Goal: Task Accomplishment & Management: Use online tool/utility

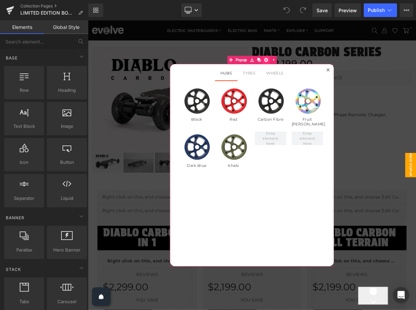
click at [311, 68] on icon at bounding box center [311, 69] width 5 height 5
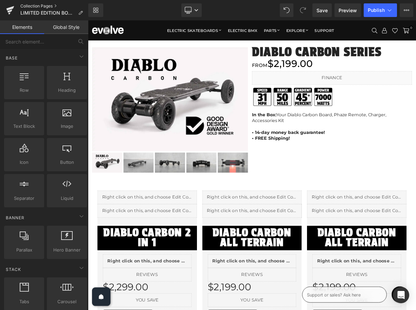
click at [44, 7] on link "Collection Pages" at bounding box center [54, 5] width 68 height 5
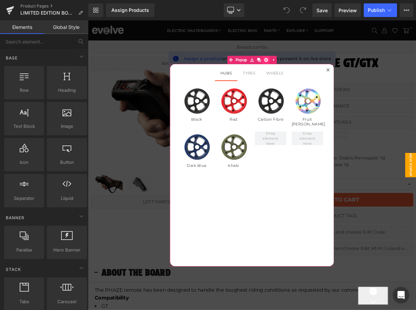
click at [312, 69] on icon at bounding box center [311, 69] width 5 height 5
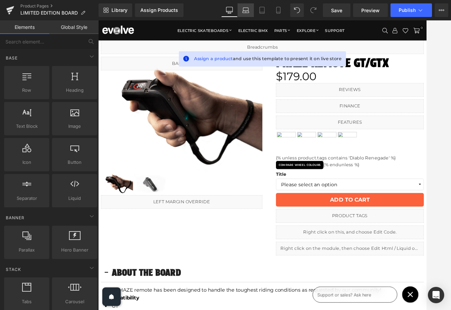
click at [245, 11] on icon at bounding box center [245, 10] width 7 height 7
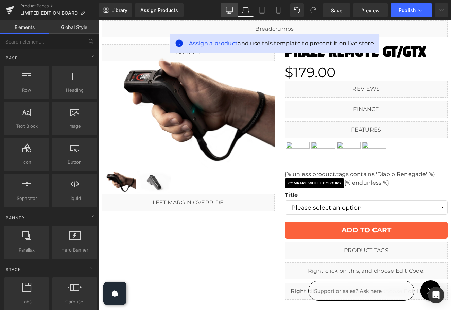
click at [231, 10] on icon at bounding box center [229, 10] width 7 height 7
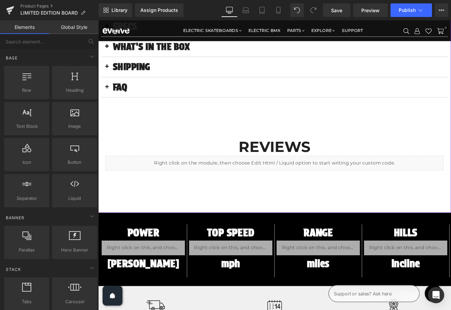
scroll to position [517, 0]
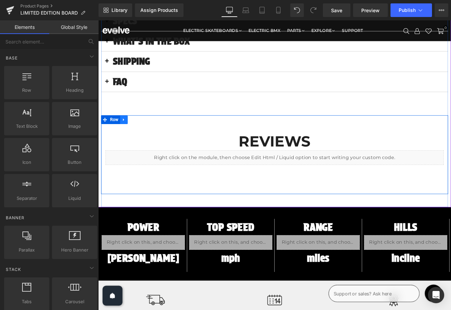
click at [127, 135] on icon at bounding box center [128, 136] width 5 height 5
click at [146, 135] on icon at bounding box center [145, 136] width 5 height 5
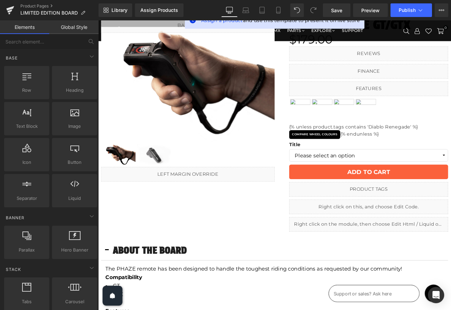
scroll to position [0, 0]
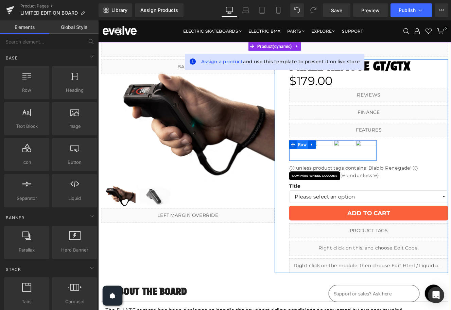
click at [341, 165] on span "Row" at bounding box center [336, 165] width 13 height 10
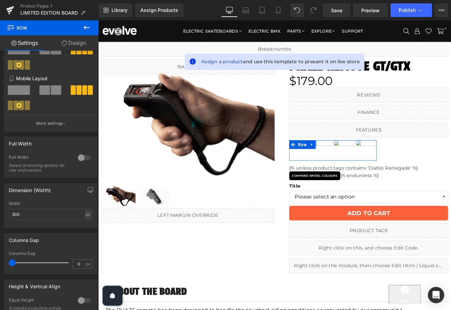
scroll to position [146, 0]
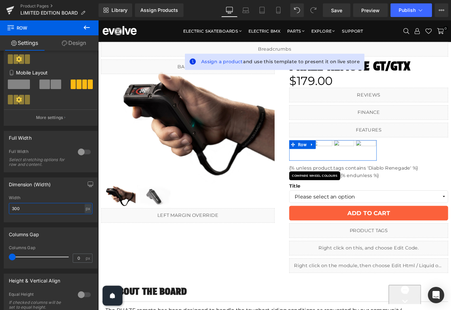
click at [42, 209] on input "300" at bounding box center [51, 208] width 84 height 11
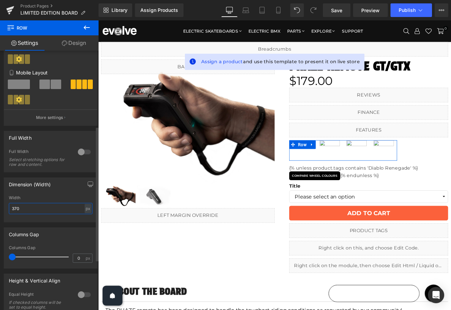
type input "380"
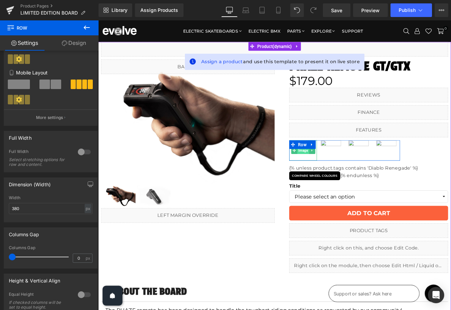
click at [339, 175] on span "Image" at bounding box center [337, 172] width 14 height 8
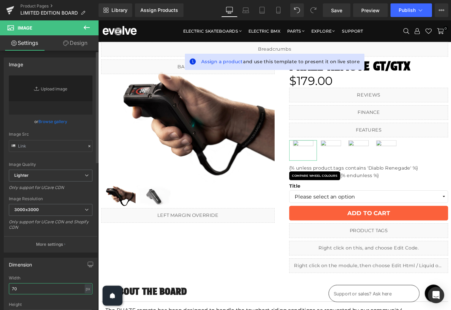
click at [39, 289] on input "70" at bounding box center [51, 288] width 84 height 11
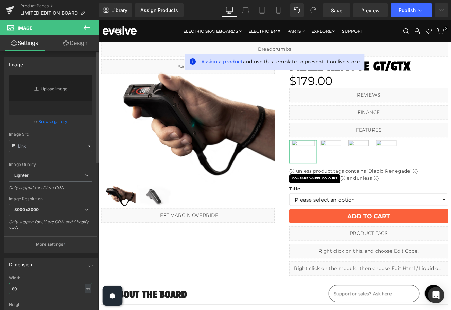
type input "90"
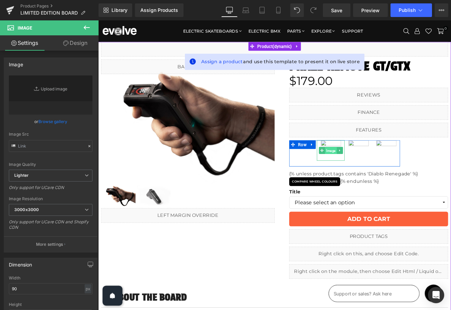
click at [370, 171] on span "Image" at bounding box center [369, 172] width 14 height 8
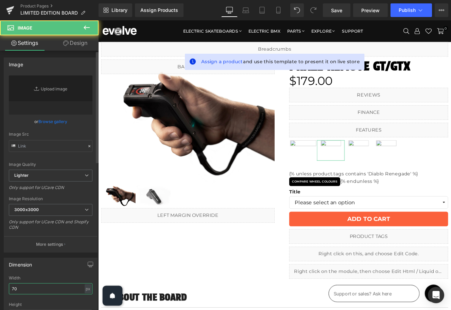
click at [49, 288] on input "70" at bounding box center [51, 288] width 84 height 11
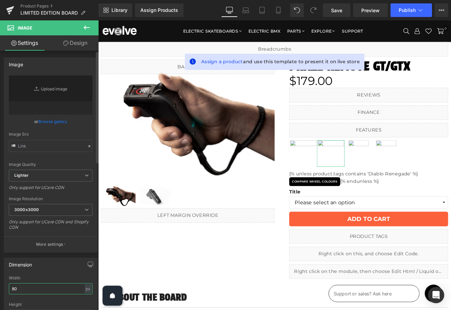
type input "90"
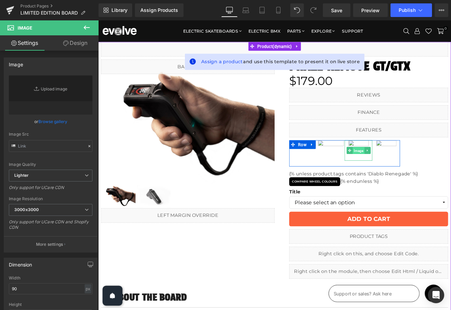
click at [400, 170] on span "Image" at bounding box center [402, 172] width 14 height 8
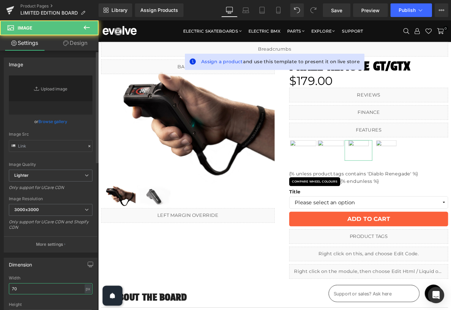
click at [42, 287] on input "70" at bounding box center [51, 288] width 84 height 11
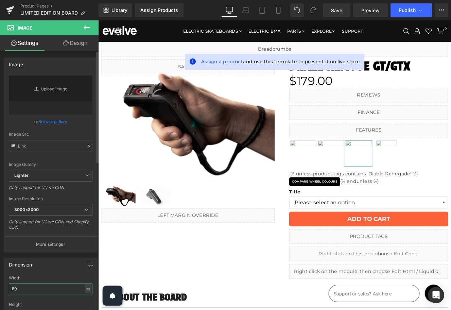
type input "90"
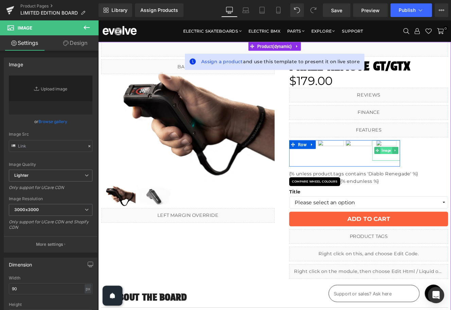
click at [416, 170] on span "Image" at bounding box center [434, 172] width 14 height 8
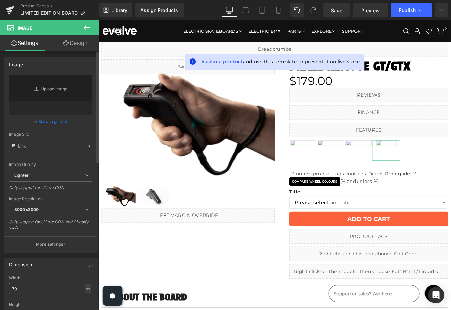
click at [53, 290] on input "70" at bounding box center [51, 288] width 84 height 11
type input "90"
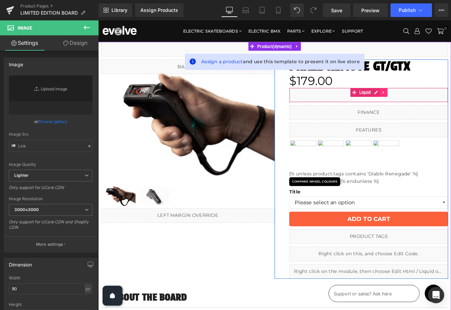
click at [416, 104] on icon at bounding box center [430, 104] width 1 height 3
click at [416, 103] on icon at bounding box center [435, 104] width 5 height 5
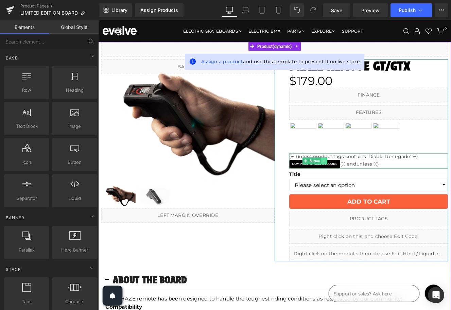
click at [363, 184] on link at bounding box center [361, 184] width 7 height 8
click at [365, 184] on icon at bounding box center [365, 185] width 4 height 4
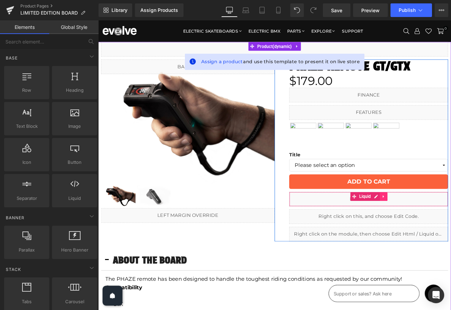
click at [416, 225] on icon at bounding box center [431, 225] width 5 height 5
click at [416, 225] on icon at bounding box center [435, 225] width 5 height 5
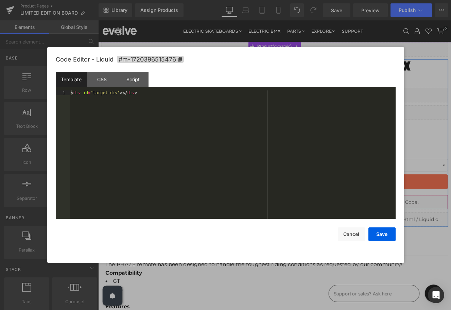
click at [416, 230] on ul "Liquid" at bounding box center [414, 229] width 44 height 10
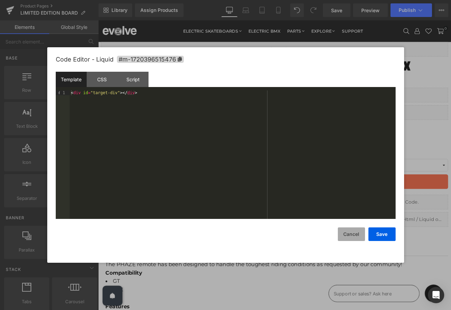
click at [356, 233] on button "Cancel" at bounding box center [351, 234] width 27 height 14
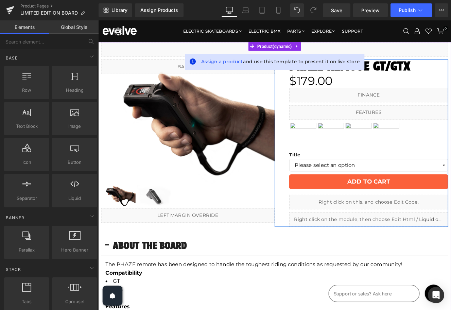
click at [416, 250] on ul "Liquid" at bounding box center [413, 249] width 35 height 8
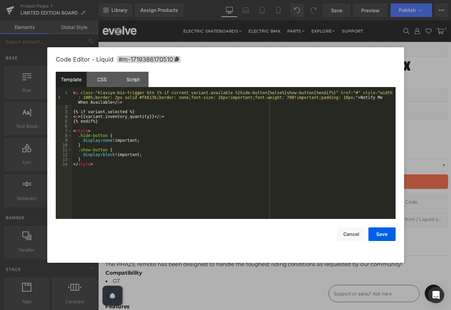
click at [203, 159] on div "< a class = "klaviyo-bis-trigger btn {% if current_variant.available %}hide-but…" at bounding box center [234, 164] width 324 height 148
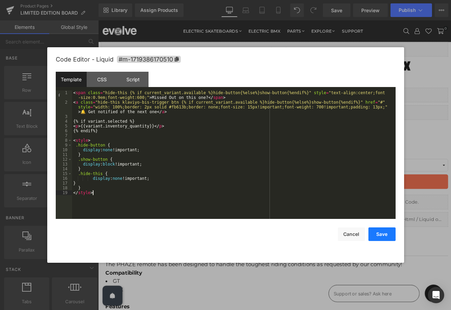
click at [385, 235] on button "Save" at bounding box center [381, 234] width 27 height 14
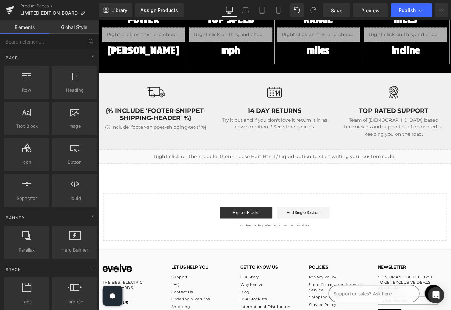
scroll to position [700, 0]
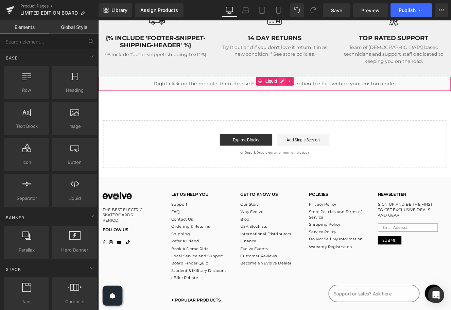
click at [311, 89] on icon at bounding box center [313, 91] width 4 height 4
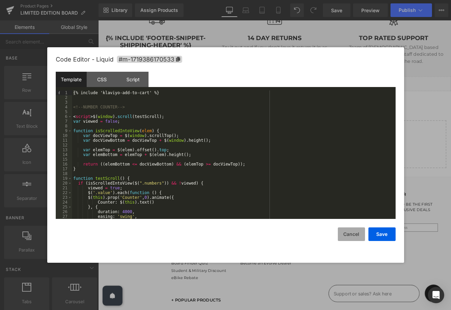
click at [350, 234] on button "Cancel" at bounding box center [351, 234] width 27 height 14
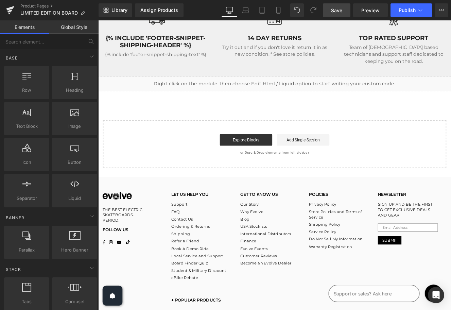
click at [337, 10] on span "Save" at bounding box center [336, 10] width 11 height 7
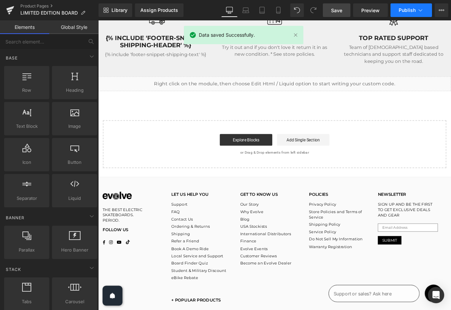
click at [408, 9] on span "Publish" at bounding box center [407, 9] width 17 height 5
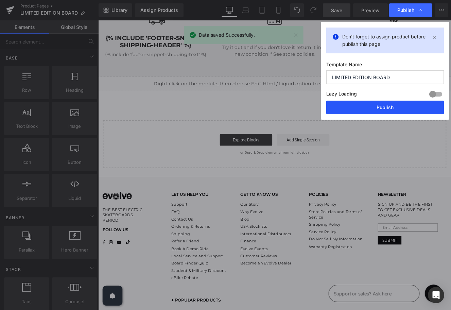
click at [390, 105] on button "Publish" at bounding box center [385, 108] width 118 height 14
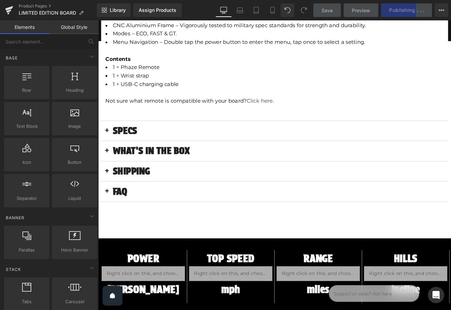
scroll to position [336, 0]
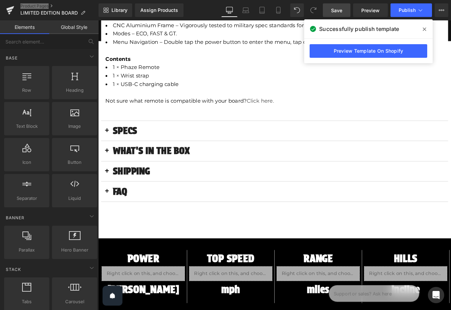
drag, startPoint x: 29, startPoint y: 5, endPoint x: 50, endPoint y: 5, distance: 21.4
click at [0, 0] on div "Product Pages LIMITED EDITION BOARD" at bounding box center [49, 10] width 99 height 20
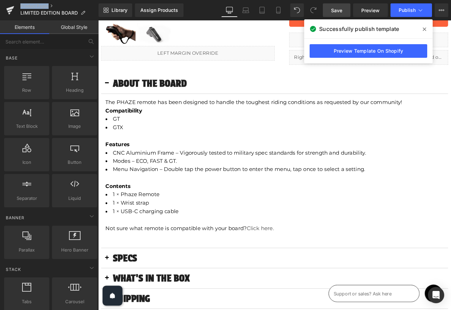
scroll to position [0, 0]
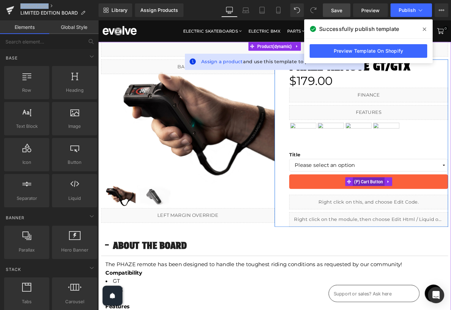
click at [402, 206] on span "(P) Cart Button" at bounding box center [413, 208] width 37 height 10
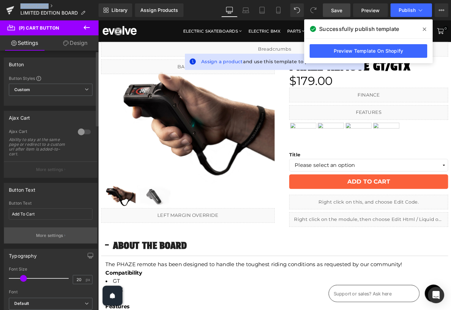
click at [39, 236] on p "More settings" at bounding box center [49, 236] width 27 height 6
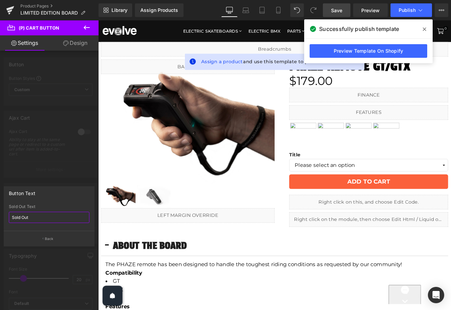
click at [30, 216] on input "Sold Out" at bounding box center [49, 217] width 81 height 11
type input "COMING SOON"
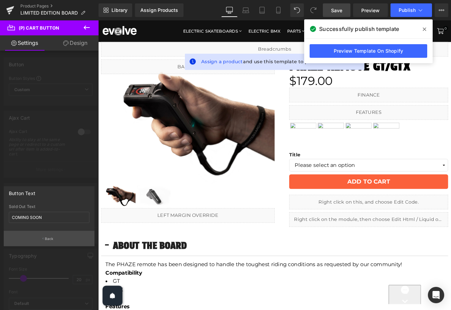
click at [38, 236] on button "Back" at bounding box center [49, 238] width 91 height 15
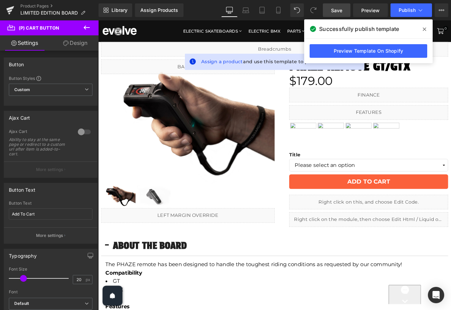
click at [338, 8] on span "Save" at bounding box center [336, 10] width 11 height 7
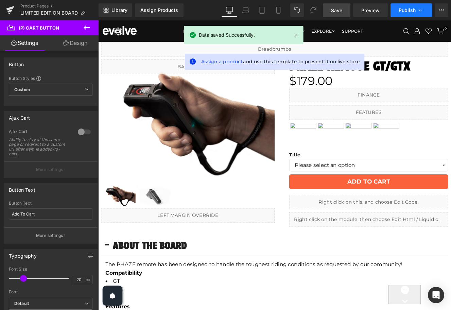
click at [402, 11] on span "Publish" at bounding box center [407, 9] width 17 height 5
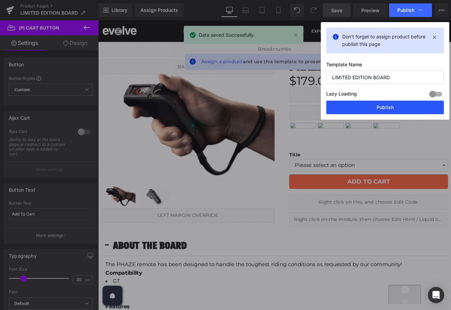
click at [376, 104] on button "Publish" at bounding box center [385, 108] width 118 height 14
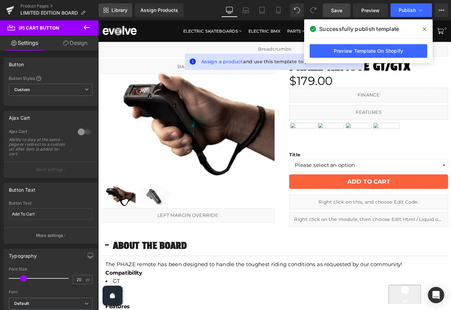
click at [115, 11] on span "Library" at bounding box center [119, 10] width 16 height 6
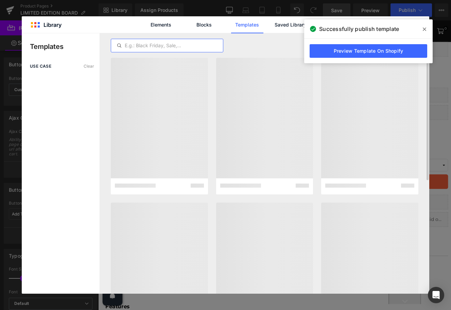
click at [136, 46] on input "text" at bounding box center [167, 45] width 112 height 8
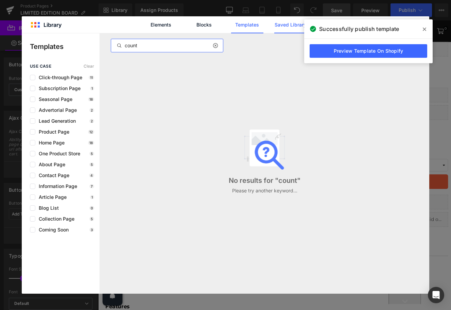
type input "count"
click at [283, 25] on link "Saved Library" at bounding box center [290, 24] width 32 height 17
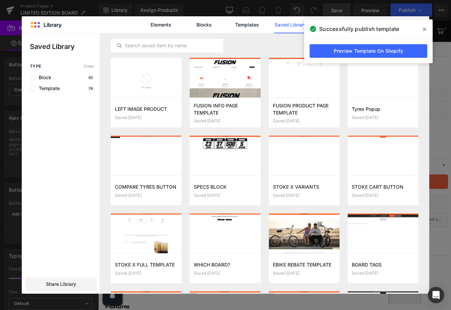
click at [416, 29] on icon at bounding box center [424, 29] width 3 height 3
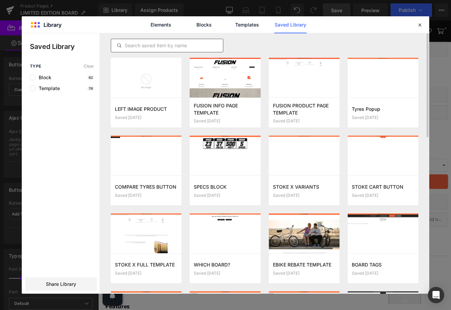
click at [162, 50] on div at bounding box center [167, 46] width 113 height 14
click at [152, 45] on input "text" at bounding box center [167, 45] width 112 height 8
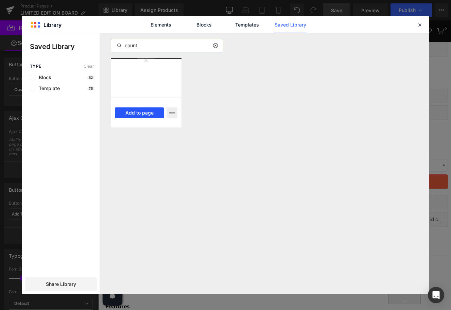
type input "count"
click at [145, 112] on button "Add to page" at bounding box center [139, 112] width 49 height 11
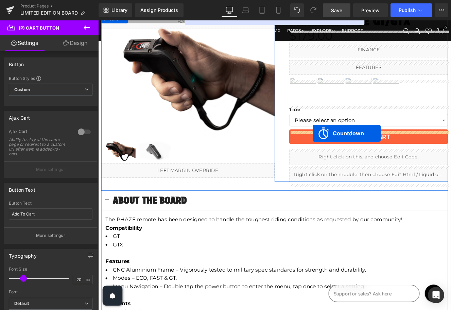
scroll to position [46, 0]
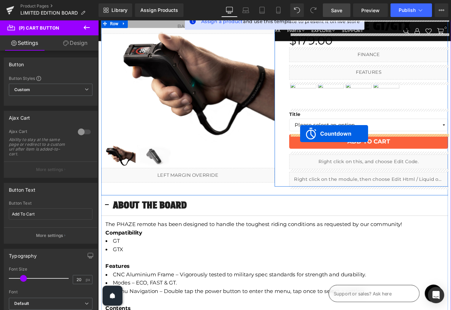
drag, startPoint x: 148, startPoint y: 186, endPoint x: 334, endPoint y: 153, distance: 189.3
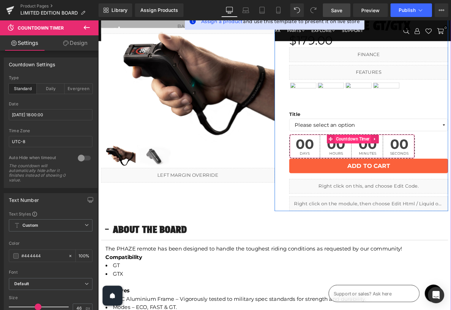
click at [393, 157] on span "Countdown Timer" at bounding box center [395, 159] width 43 height 10
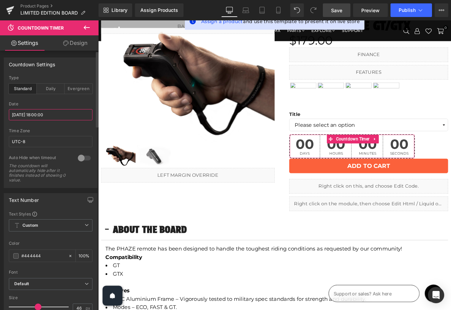
click at [34, 113] on input "[DATE] 18:00:00" at bounding box center [51, 114] width 84 height 11
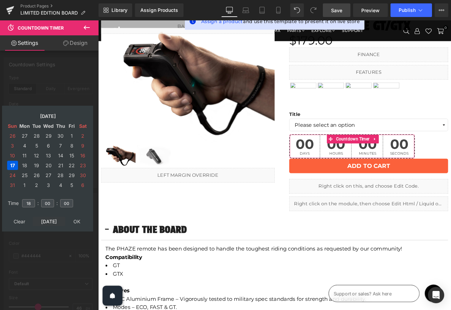
click at [48, 219] on td "[DATE]" at bounding box center [49, 221] width 33 height 9
click at [31, 203] on input "18" at bounding box center [28, 203] width 13 height 8
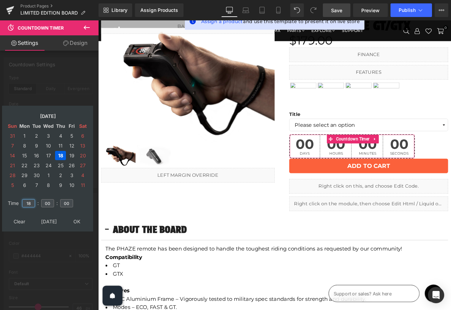
type input "18"
type input "00"
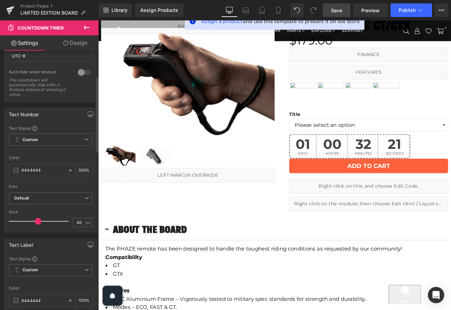
scroll to position [93, 0]
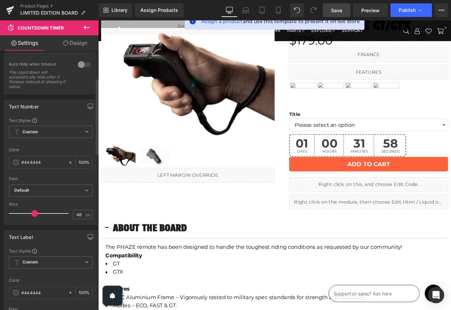
click at [34, 215] on span at bounding box center [34, 213] width 7 height 7
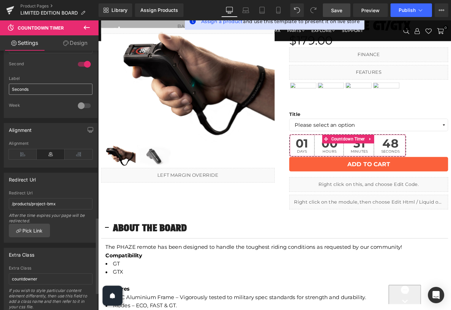
scroll to position [627, 0]
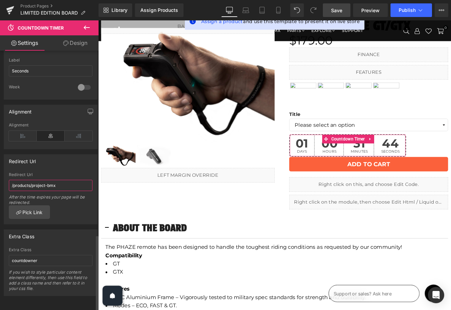
click at [41, 180] on input "/products/project-bmx" at bounding box center [51, 185] width 84 height 11
paste input "limited-edition-board"
type input "/products/limited-edition-board"
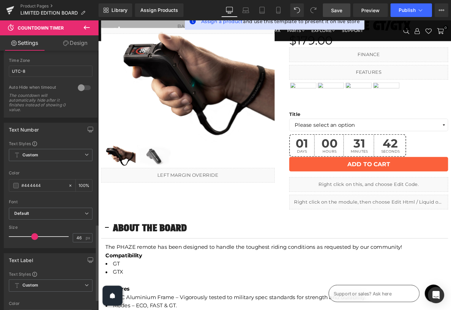
scroll to position [0, 0]
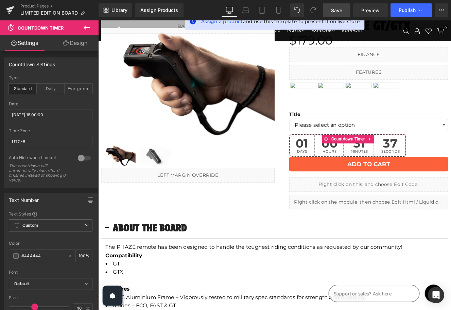
click at [79, 43] on link "Design" at bounding box center [75, 42] width 49 height 15
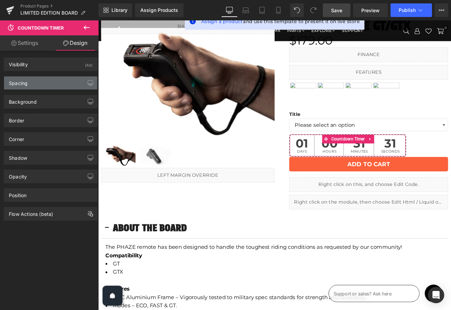
click at [42, 82] on div "Spacing" at bounding box center [50, 82] width 93 height 13
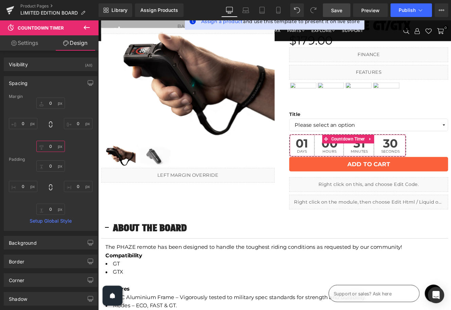
click at [50, 147] on input "0" at bounding box center [50, 146] width 29 height 11
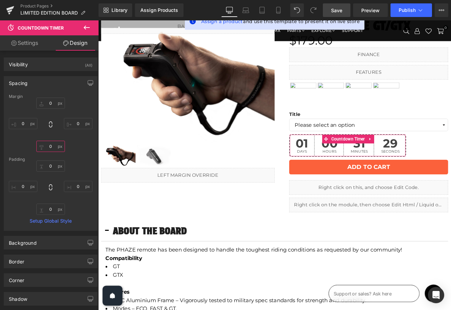
type input "10"
click at [278, 10] on icon at bounding box center [278, 10] width 7 height 7
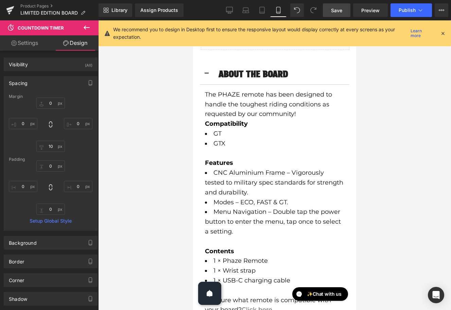
scroll to position [230, 0]
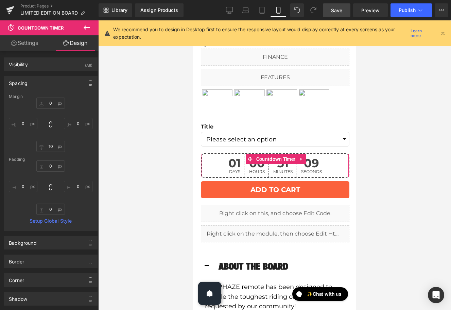
click at [38, 42] on link "Settings" at bounding box center [24, 42] width 49 height 15
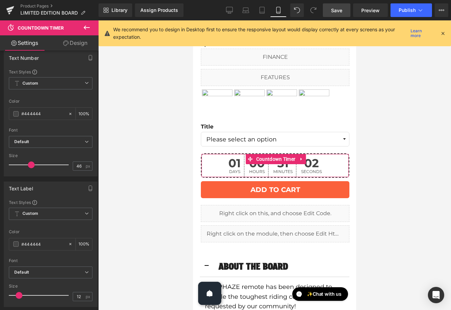
scroll to position [146, 0]
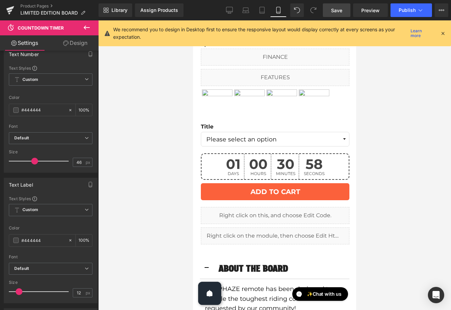
click at [35, 162] on span at bounding box center [34, 161] width 7 height 7
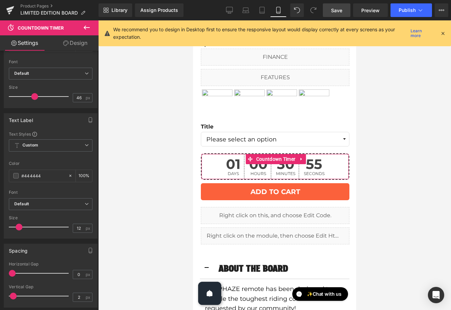
scroll to position [213, 0]
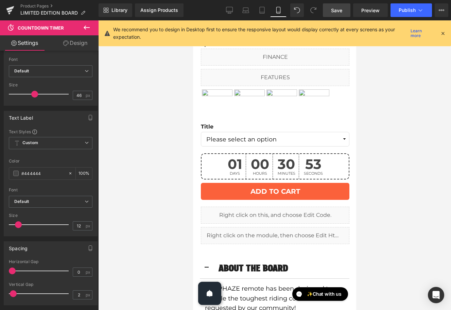
click at [19, 222] on span at bounding box center [18, 224] width 7 height 7
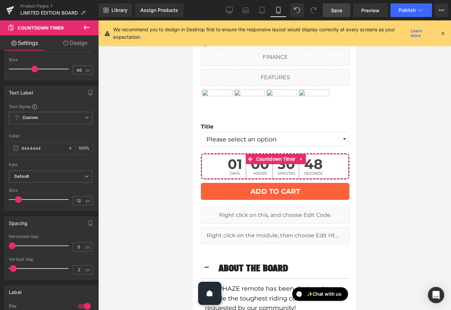
scroll to position [0, 0]
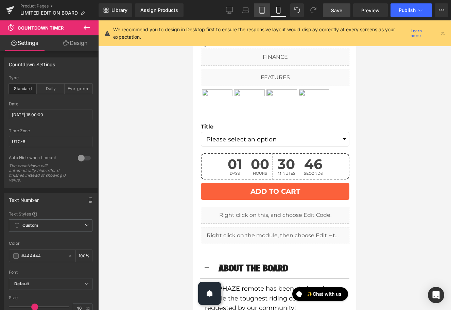
click at [261, 13] on icon at bounding box center [262, 10] width 7 height 7
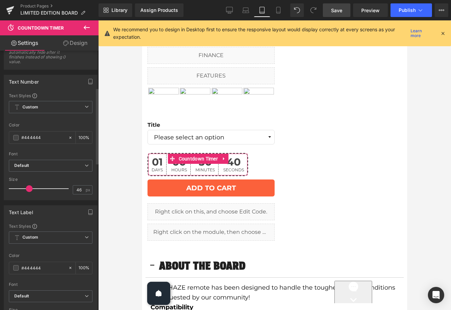
scroll to position [138, 0]
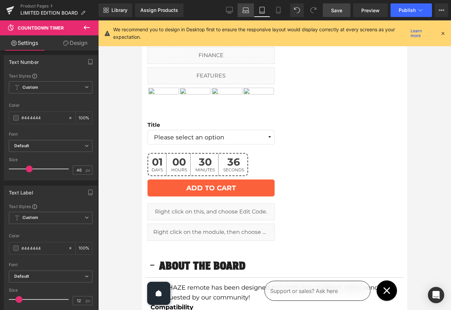
click at [244, 8] on icon at bounding box center [245, 9] width 5 height 3
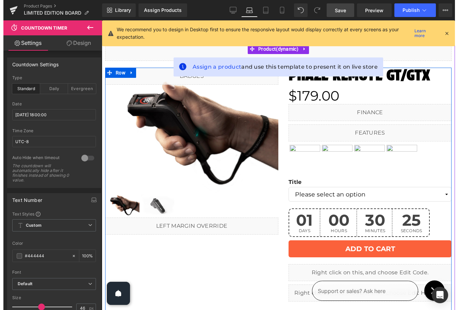
scroll to position [0, 0]
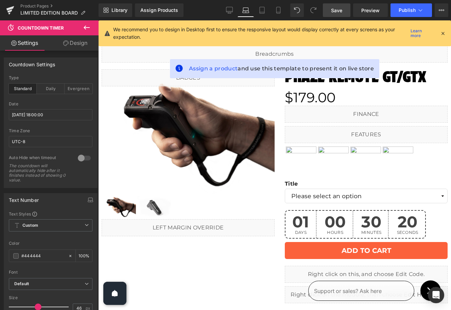
click at [340, 10] on span "Save" at bounding box center [336, 10] width 11 height 7
click at [403, 11] on span "Publish" at bounding box center [407, 9] width 17 height 5
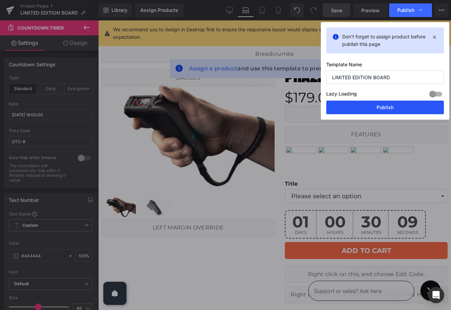
click at [385, 111] on button "Publish" at bounding box center [385, 108] width 118 height 14
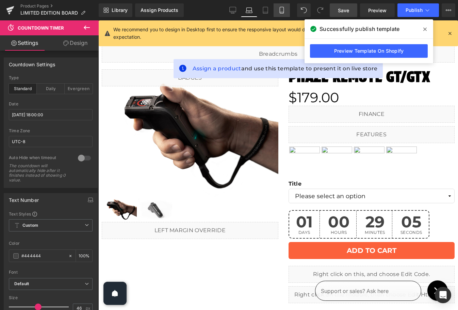
click at [281, 9] on icon at bounding box center [281, 10] width 7 height 7
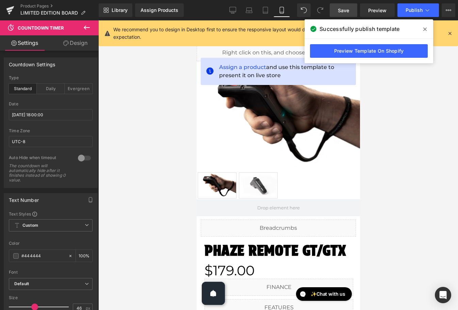
scroll to position [179, 0]
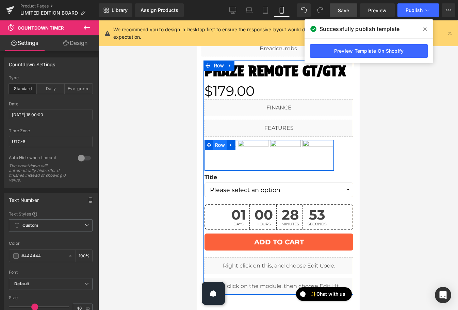
click at [218, 145] on span "Row" at bounding box center [219, 145] width 13 height 10
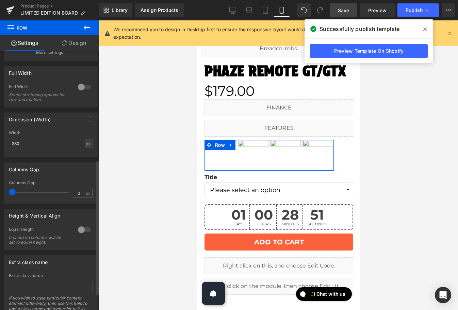
scroll to position [209, 0]
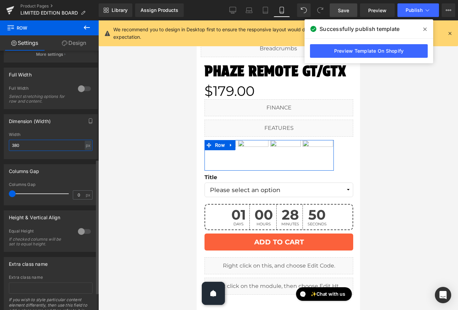
click at [32, 147] on input "380" at bounding box center [51, 145] width 84 height 11
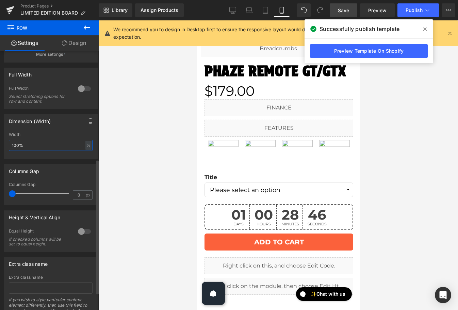
type input "100"
click at [234, 12] on icon at bounding box center [232, 9] width 6 height 5
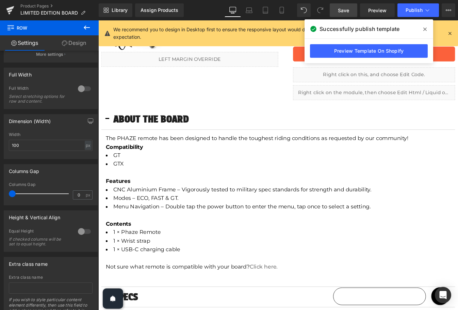
scroll to position [0, 0]
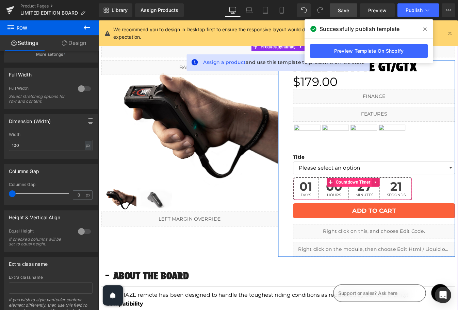
click at [381, 205] on span "Countdown Timer" at bounding box center [389, 206] width 43 height 10
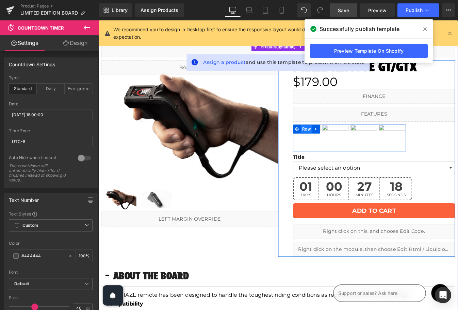
click at [338, 145] on span "Row" at bounding box center [336, 145] width 13 height 10
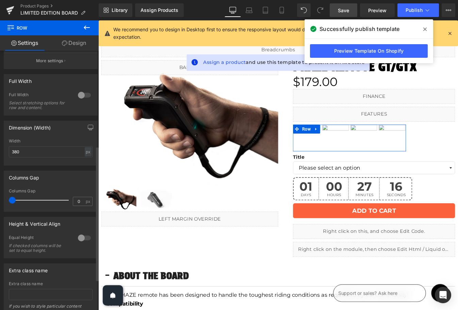
scroll to position [215, 0]
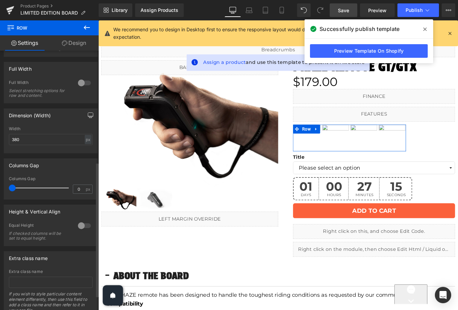
click at [89, 115] on icon "button" at bounding box center [90, 115] width 5 height 5
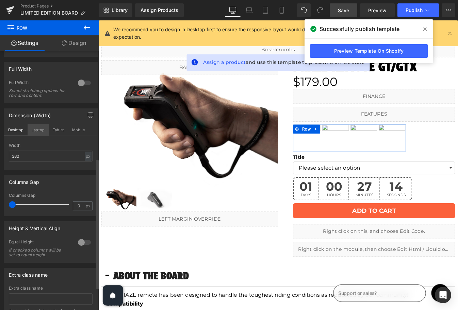
click at [39, 131] on button "Laptop" at bounding box center [38, 130] width 21 height 12
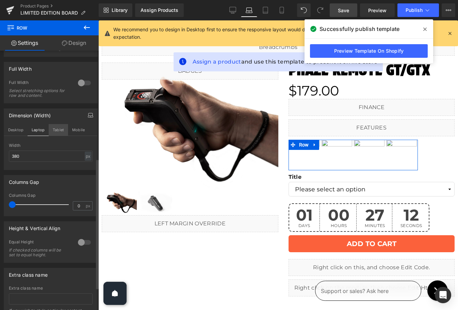
click at [59, 131] on button "Tablet" at bounding box center [58, 130] width 19 height 12
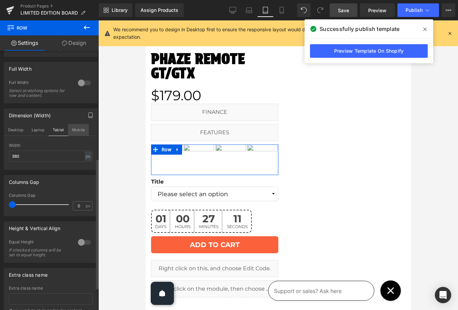
click at [76, 130] on button "Mobile" at bounding box center [78, 130] width 21 height 12
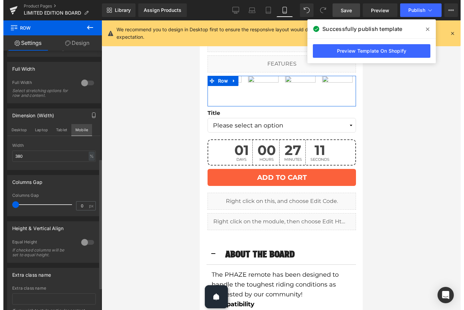
scroll to position [181, 0]
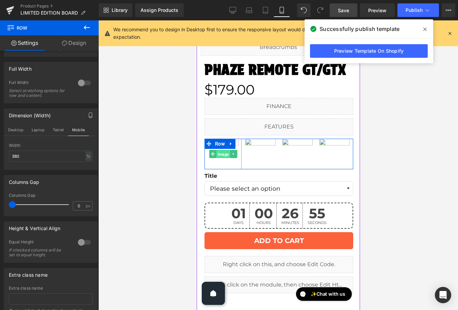
click at [224, 156] on span "Image" at bounding box center [223, 154] width 14 height 8
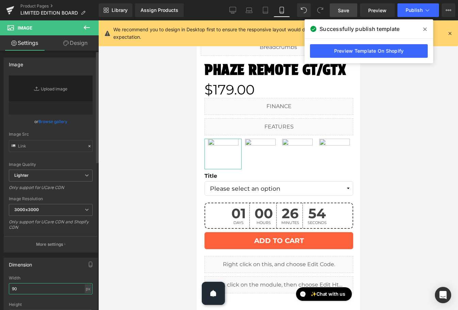
click at [34, 288] on input "90" at bounding box center [51, 288] width 84 height 11
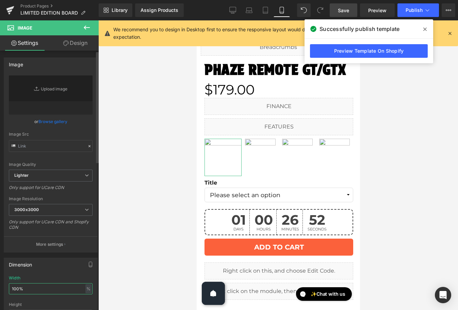
type input "100"
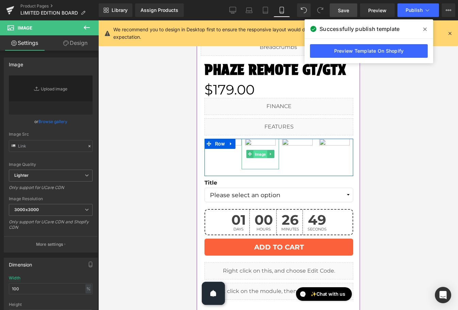
click at [261, 153] on span "Image" at bounding box center [260, 154] width 14 height 8
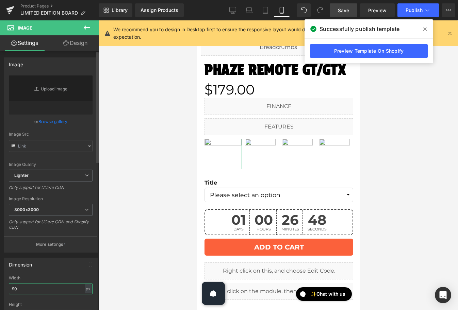
click at [40, 293] on input "90" at bounding box center [51, 288] width 84 height 11
type input "100"
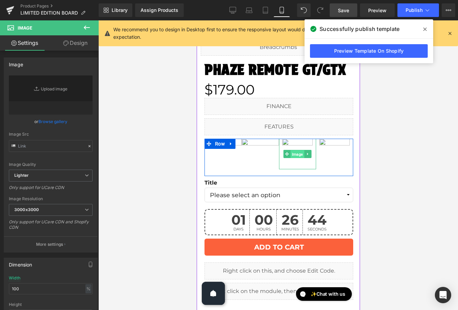
click at [297, 153] on span "Image" at bounding box center [297, 154] width 14 height 8
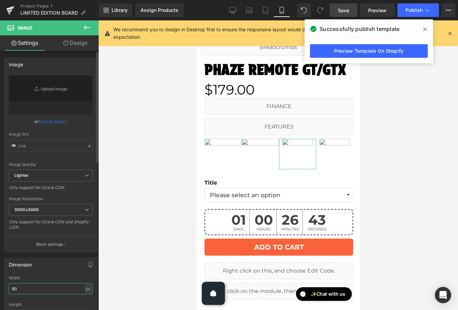
click at [31, 283] on input "90" at bounding box center [51, 288] width 84 height 11
type input "100"
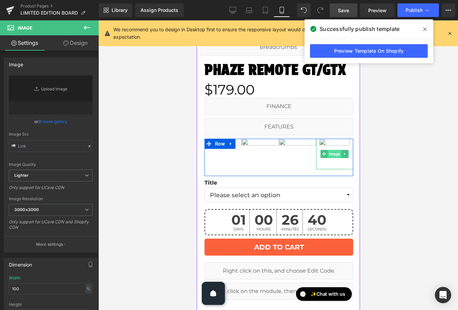
click at [332, 155] on span "Image" at bounding box center [334, 154] width 14 height 8
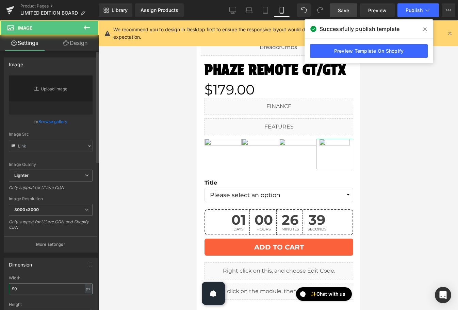
click at [25, 289] on input "90" at bounding box center [51, 288] width 84 height 11
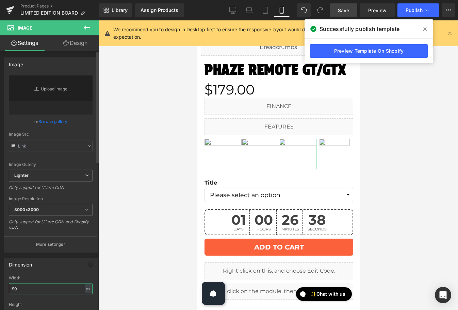
click at [25, 289] on input "90" at bounding box center [51, 288] width 84 height 11
type input "100"
click at [347, 12] on span "Save" at bounding box center [343, 10] width 11 height 7
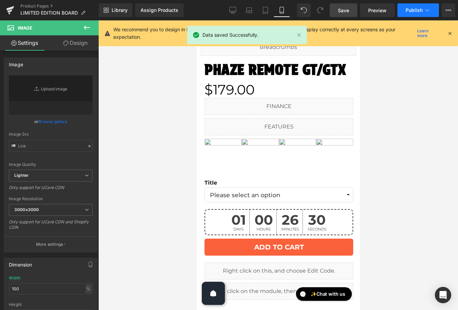
click at [414, 9] on span "Publish" at bounding box center [413, 9] width 17 height 5
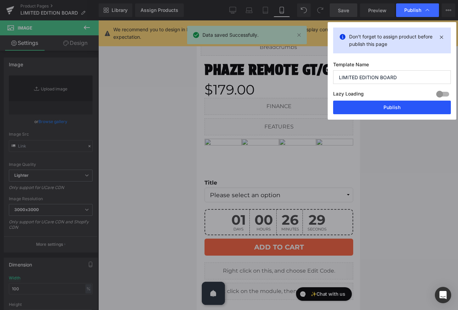
click at [392, 105] on button "Publish" at bounding box center [392, 108] width 118 height 14
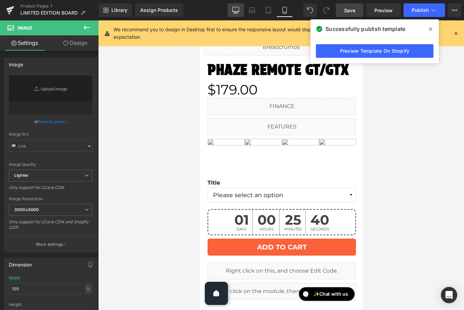
click at [236, 8] on icon at bounding box center [236, 10] width 7 height 7
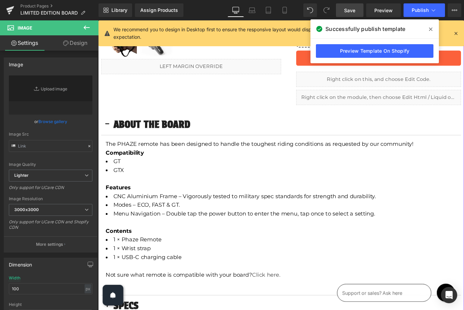
scroll to position [175, 0]
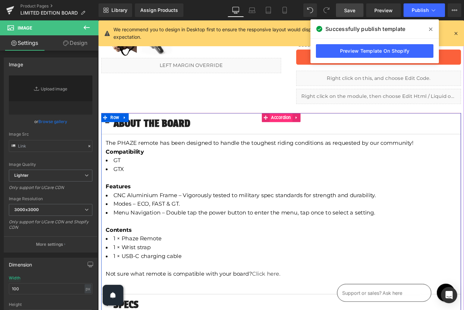
click at [302, 128] on span "Accordion" at bounding box center [304, 129] width 26 height 10
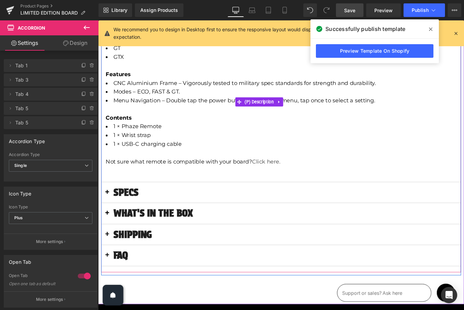
scroll to position [302, 0]
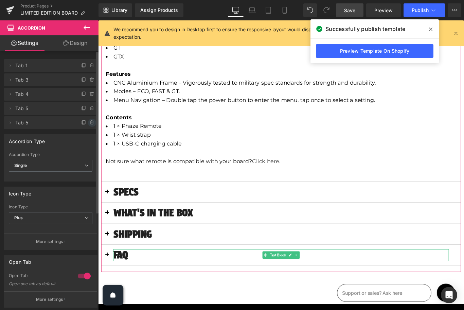
click at [89, 124] on icon at bounding box center [91, 122] width 5 height 5
click at [87, 124] on button "Delete" at bounding box center [84, 123] width 21 height 9
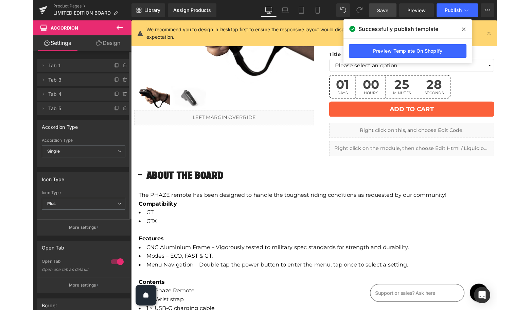
scroll to position [41, 0]
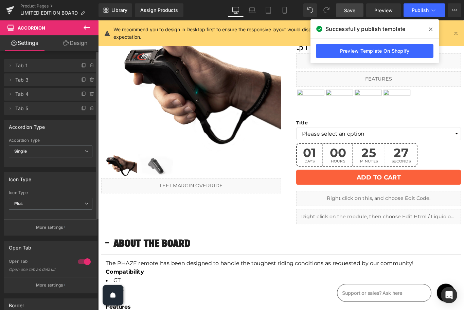
click at [348, 12] on span "Save" at bounding box center [349, 10] width 11 height 7
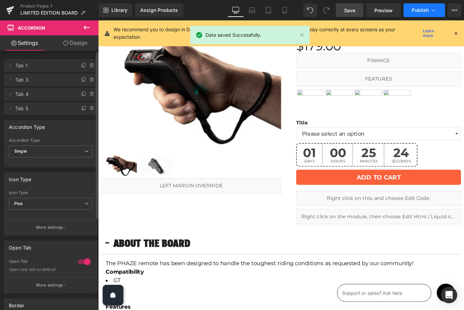
click at [416, 11] on span "Publish" at bounding box center [420, 9] width 17 height 5
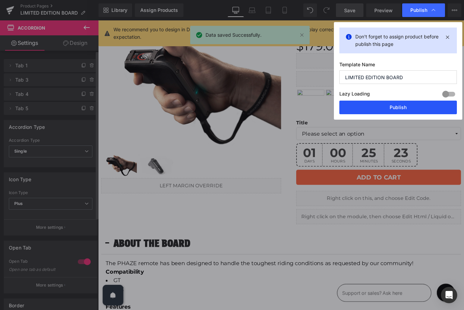
click at [398, 104] on button "Publish" at bounding box center [399, 108] width 118 height 14
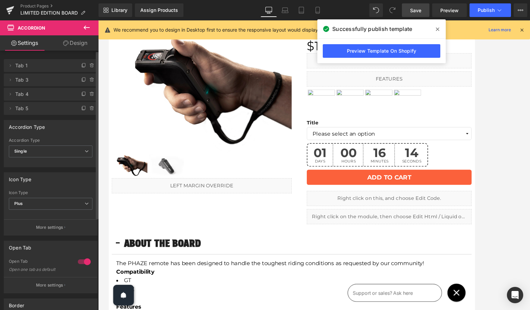
click at [416, 30] on icon at bounding box center [437, 29] width 3 height 5
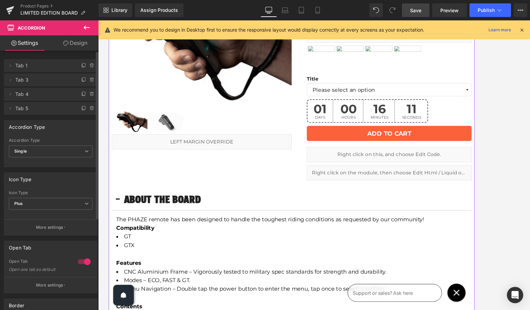
scroll to position [0, 0]
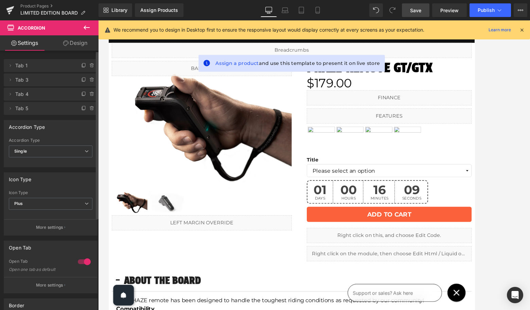
drag, startPoint x: 416, startPoint y: 9, endPoint x: 304, endPoint y: 89, distance: 137.9
click at [416, 9] on span "Save" at bounding box center [415, 10] width 11 height 7
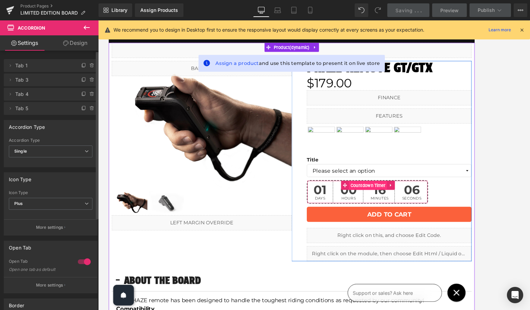
click at [404, 207] on span "Countdown Timer" at bounding box center [399, 206] width 43 height 10
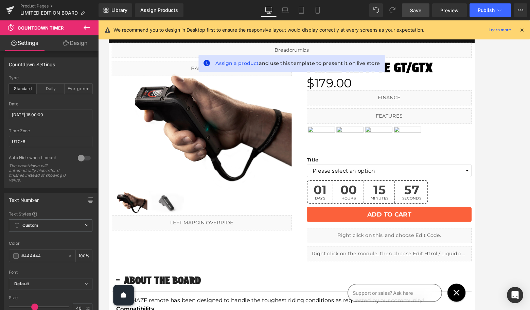
click at [416, 11] on span "Save" at bounding box center [415, 10] width 11 height 7
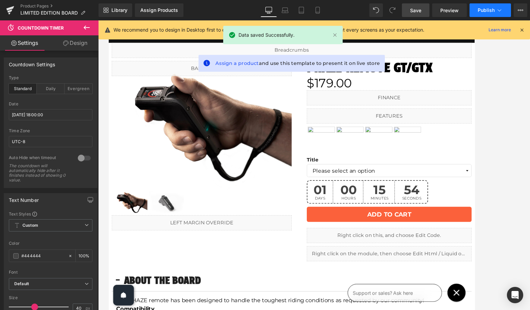
click at [416, 13] on button "Publish" at bounding box center [490, 10] width 41 height 14
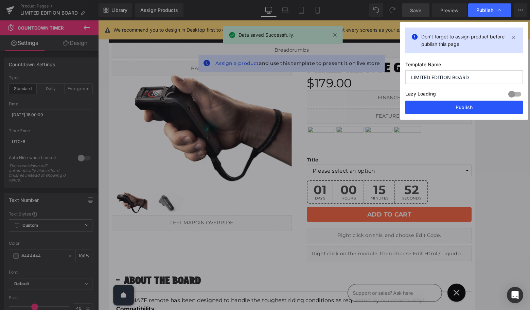
click at [416, 108] on button "Publish" at bounding box center [465, 108] width 118 height 14
